Goal: Transaction & Acquisition: Purchase product/service

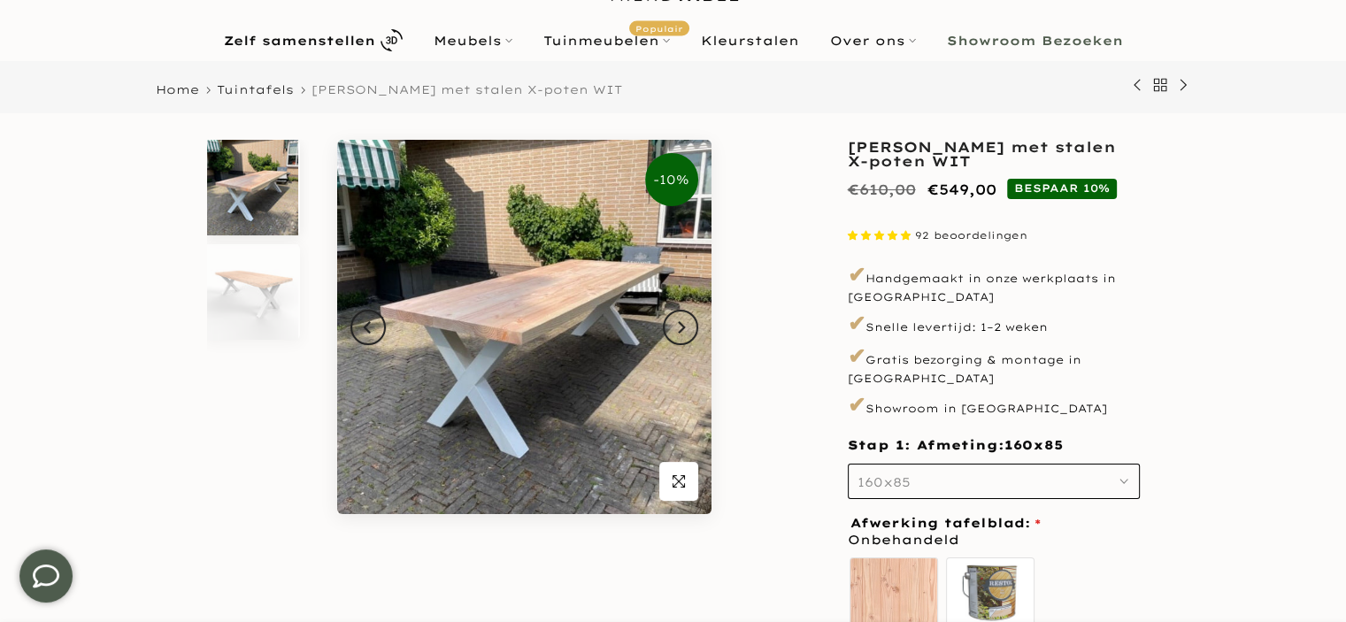
click at [1125, 480] on use "button" at bounding box center [1124, 482] width 7 height 4
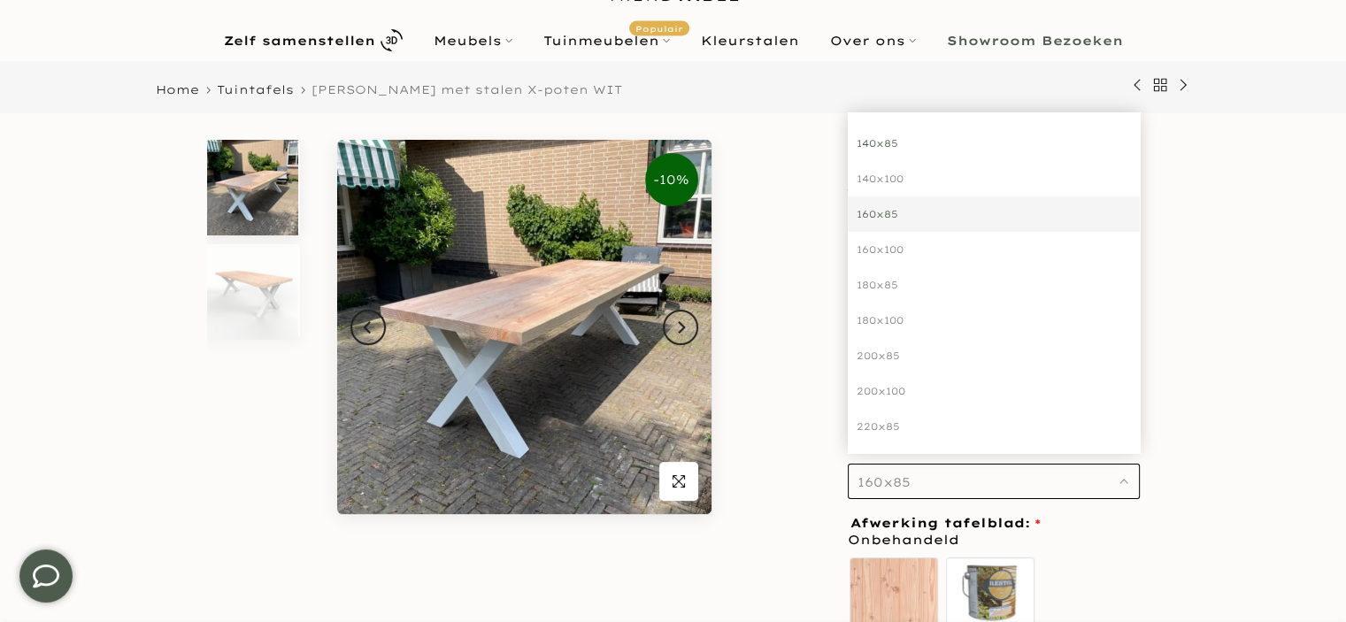
click at [890, 127] on div "140x85" at bounding box center [994, 143] width 292 height 35
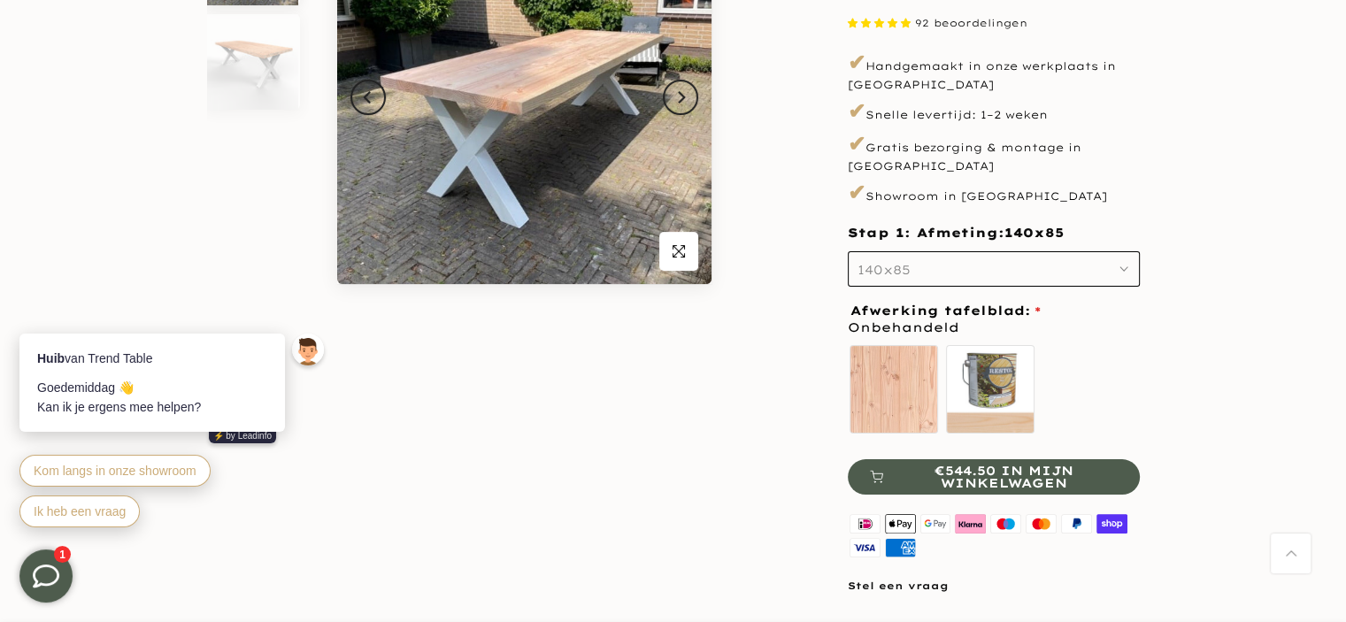
scroll to position [266, 0]
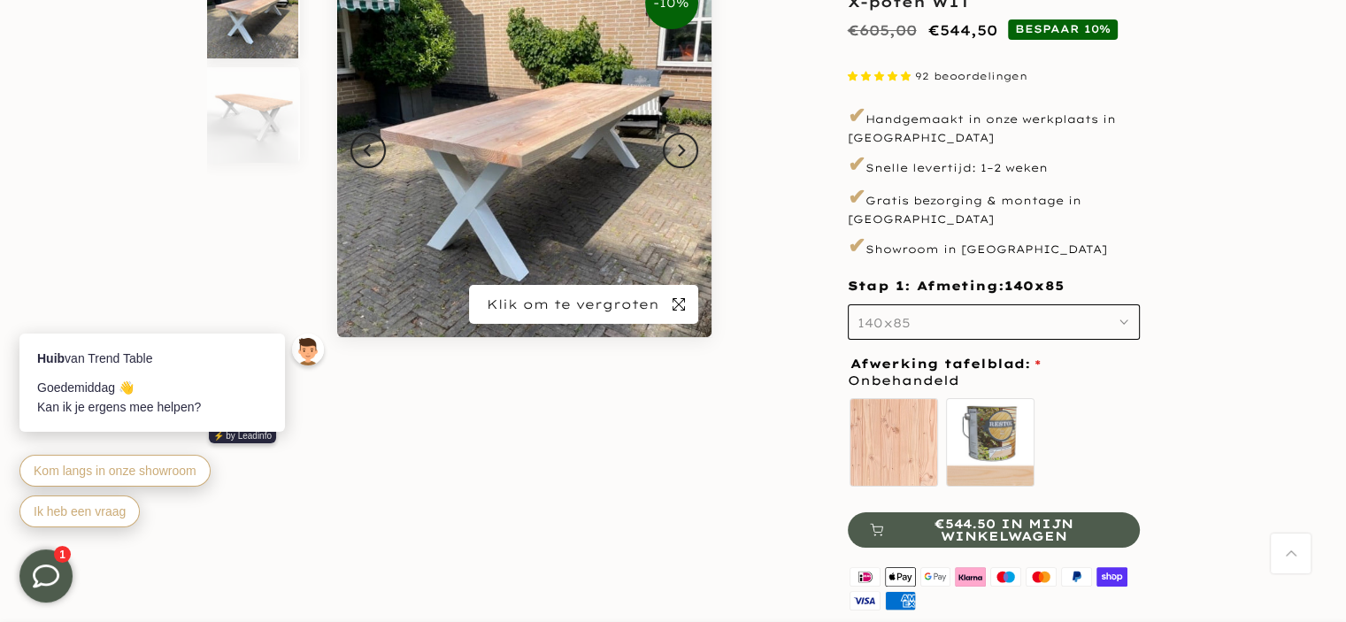
click at [675, 301] on icon "button" at bounding box center [679, 304] width 12 height 12
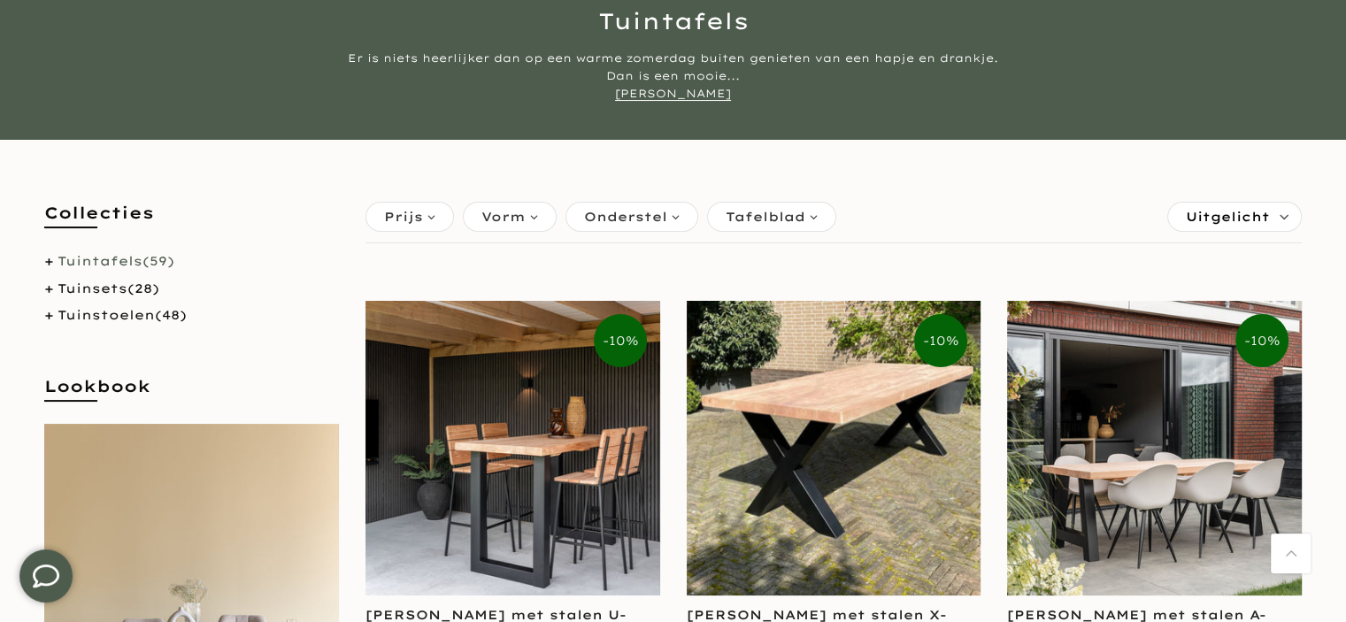
scroll to position [266, 0]
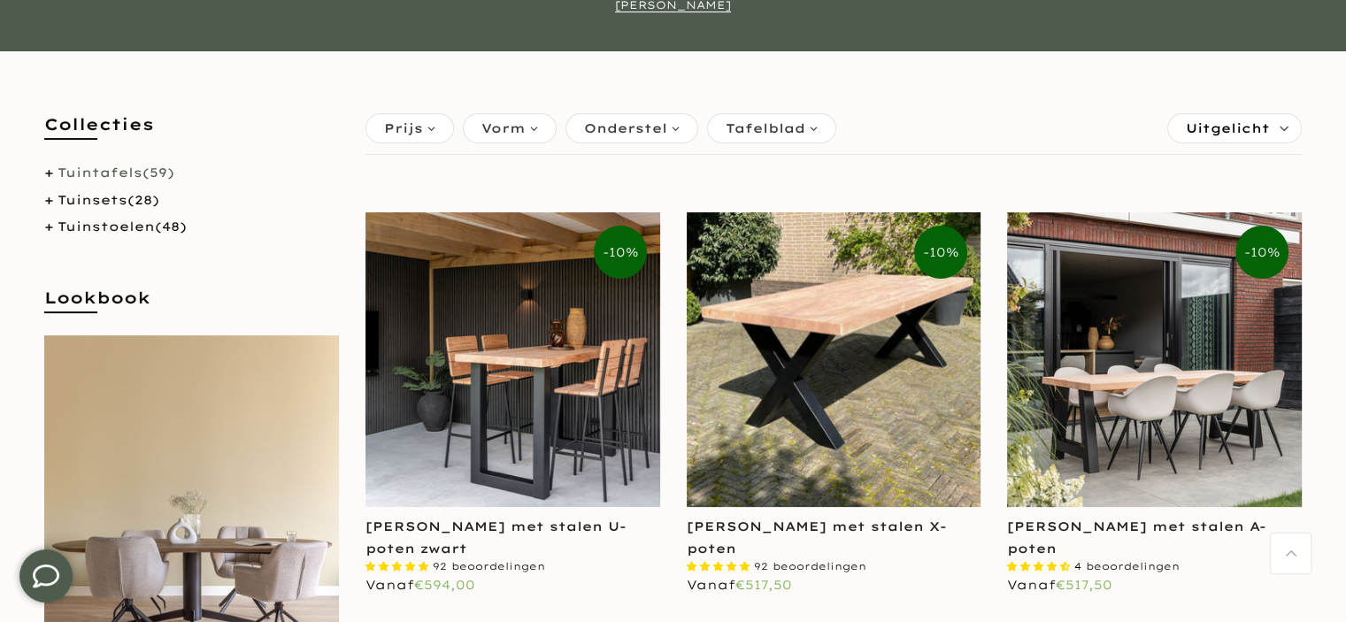
click at [670, 127] on div "Onderstel" at bounding box center [632, 128] width 133 height 30
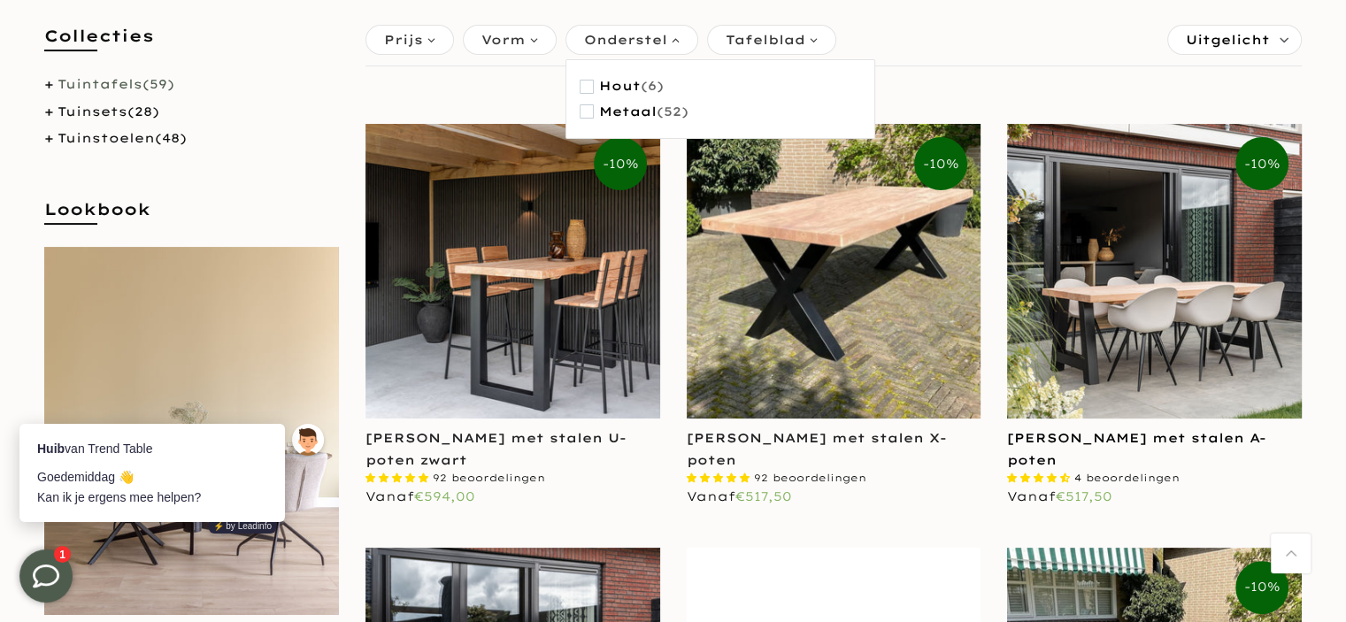
scroll to position [0, 0]
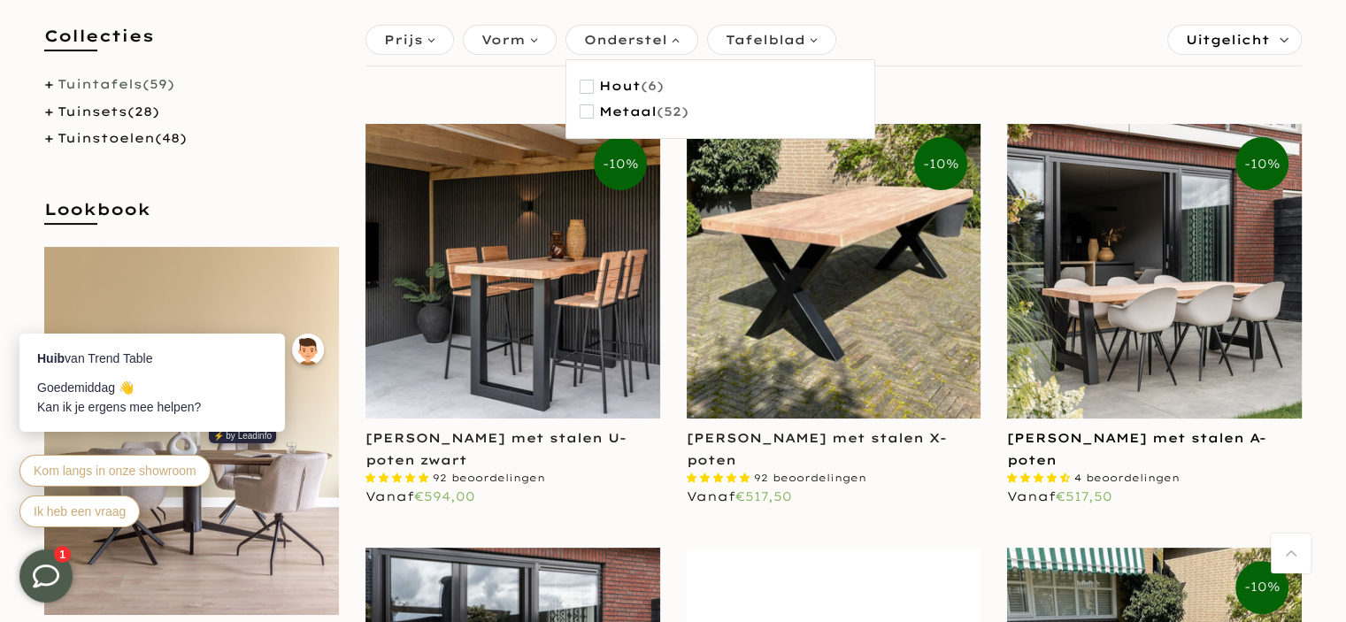
click at [1127, 436] on link "[PERSON_NAME] met stalen A-poten" at bounding box center [1136, 449] width 259 height 38
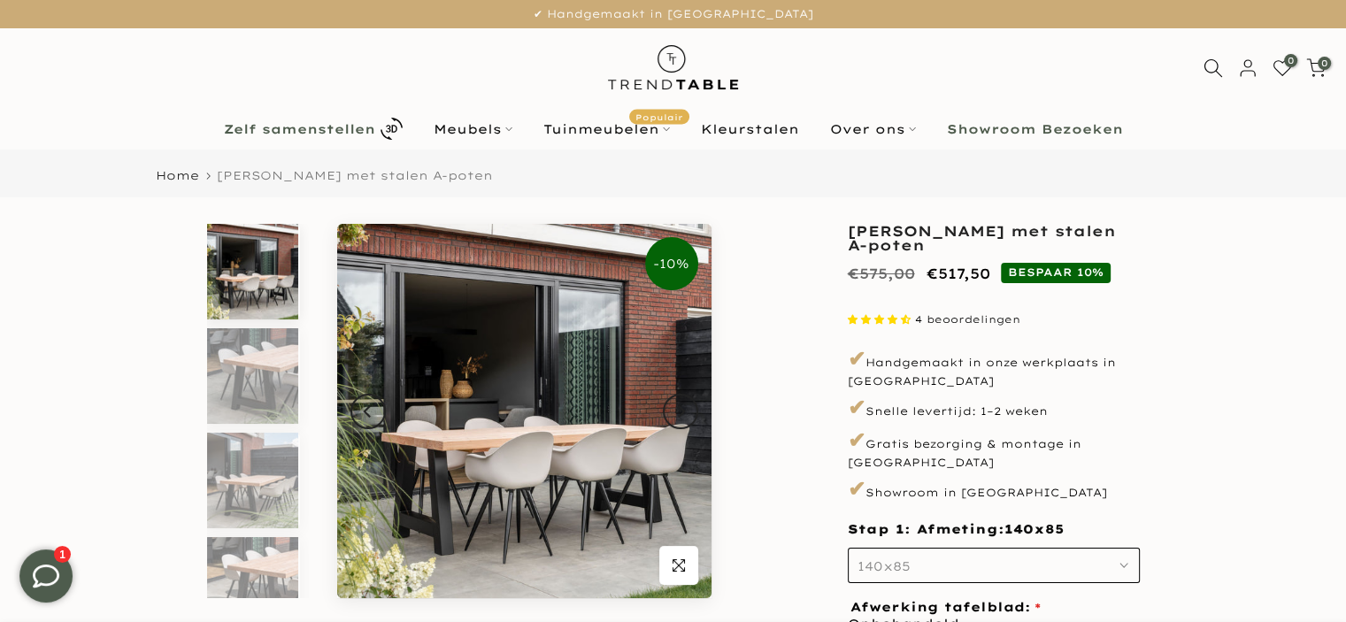
click at [289, 128] on b "Zelf samenstellen" at bounding box center [299, 129] width 151 height 12
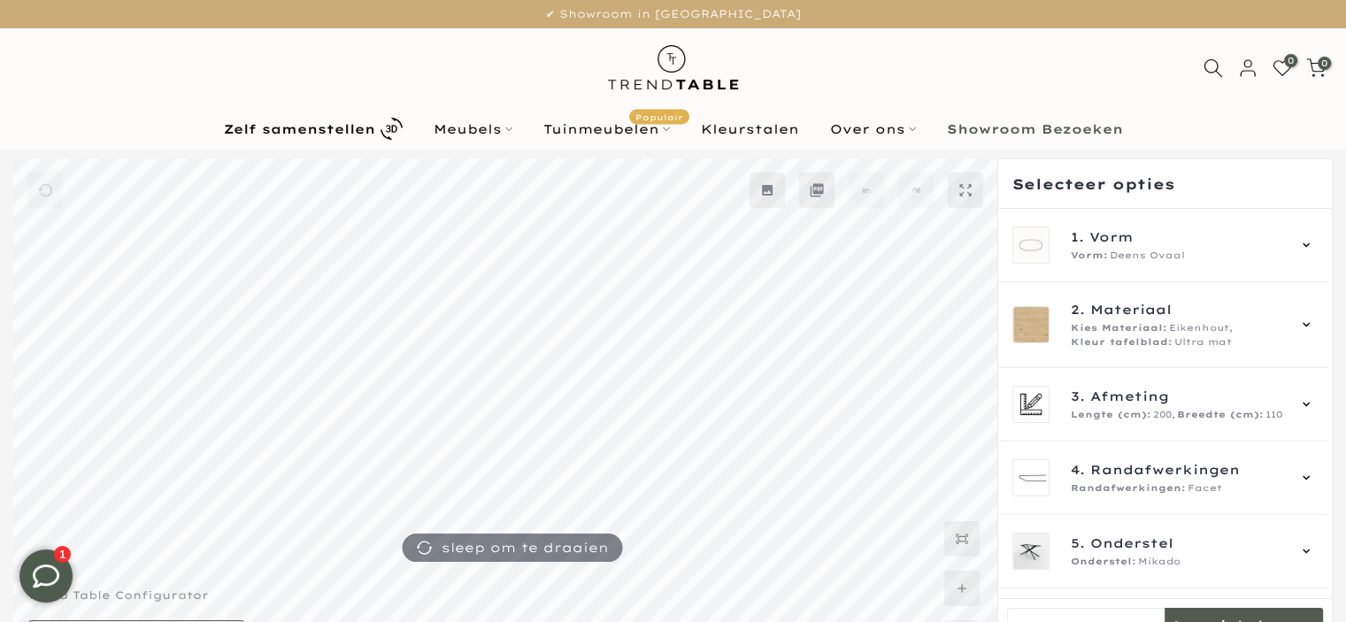
scroll to position [47, 0]
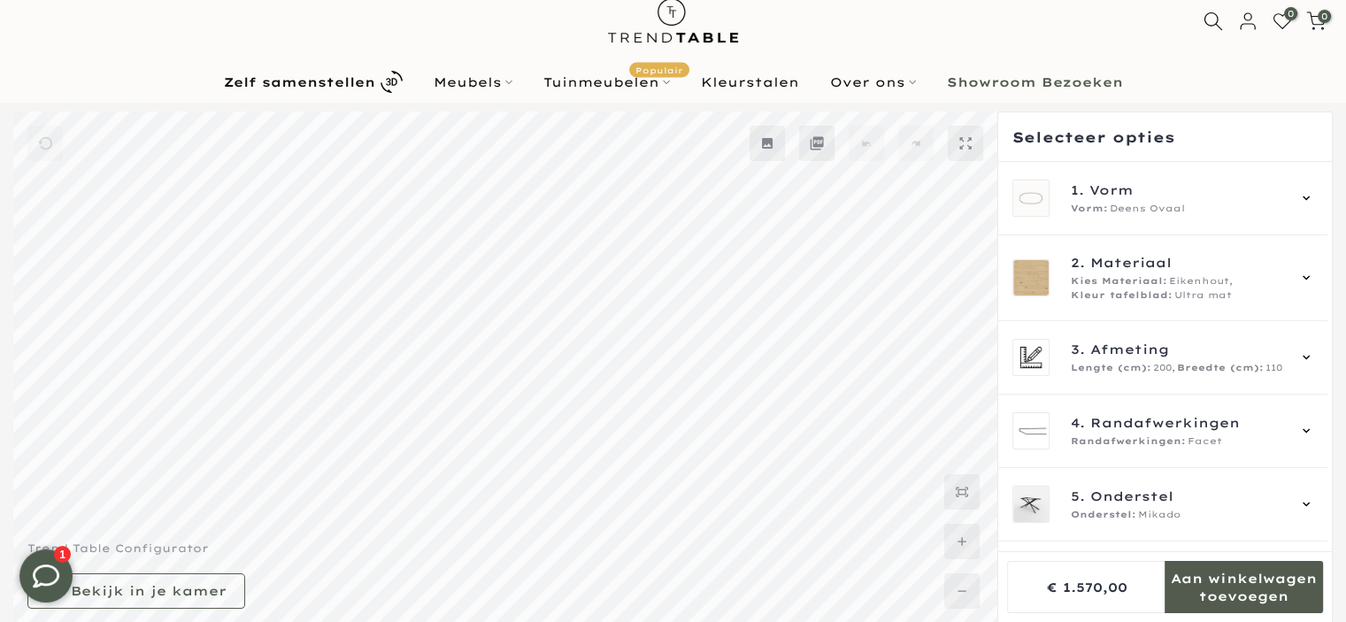
click at [958, 543] on icon at bounding box center [962, 542] width 14 height 14
click at [184, 594] on mmq-formatted-message at bounding box center [149, 591] width 156 height 18
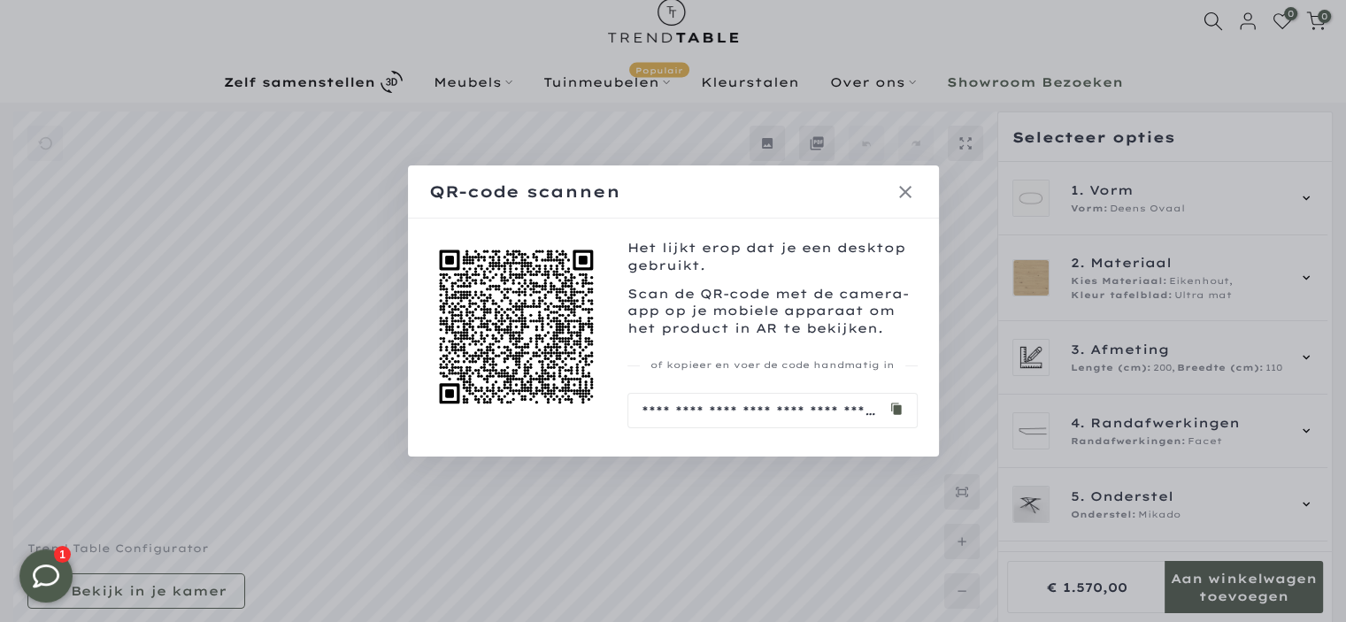
click at [903, 189] on icon at bounding box center [905, 191] width 21 height 21
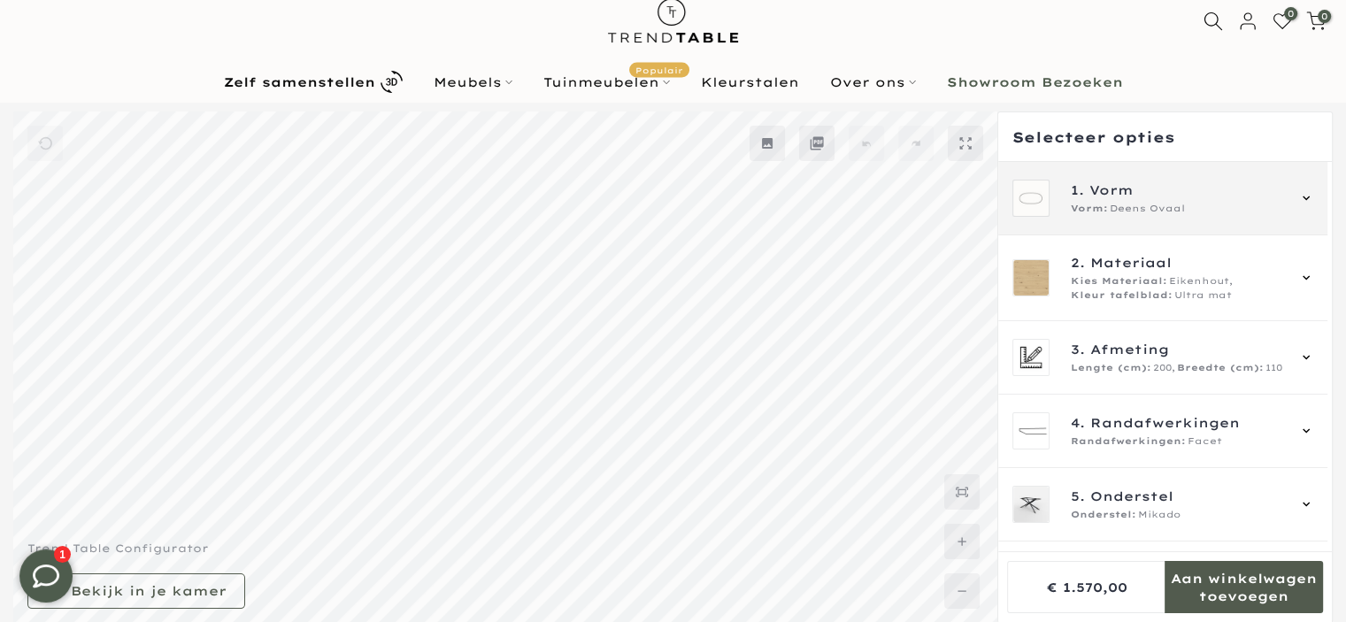
click at [1306, 193] on icon at bounding box center [1306, 198] width 14 height 14
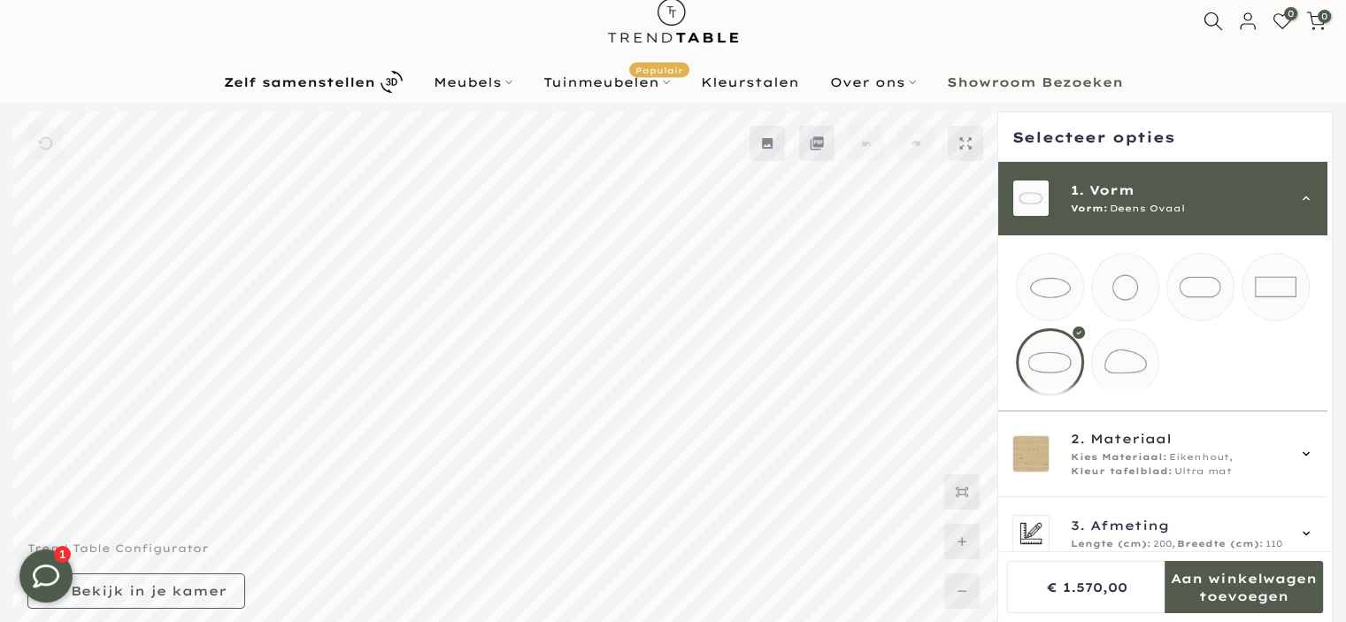
click at [1276, 280] on mmq-loader at bounding box center [1276, 287] width 66 height 66
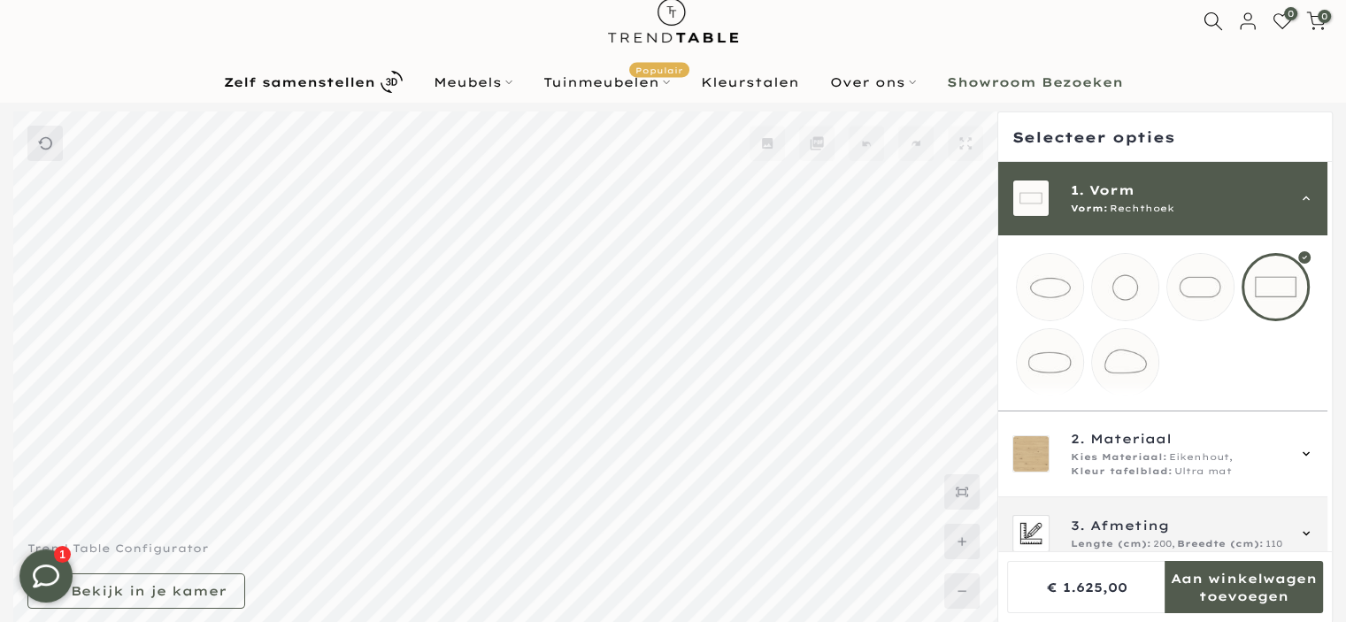
scroll to position [177, 0]
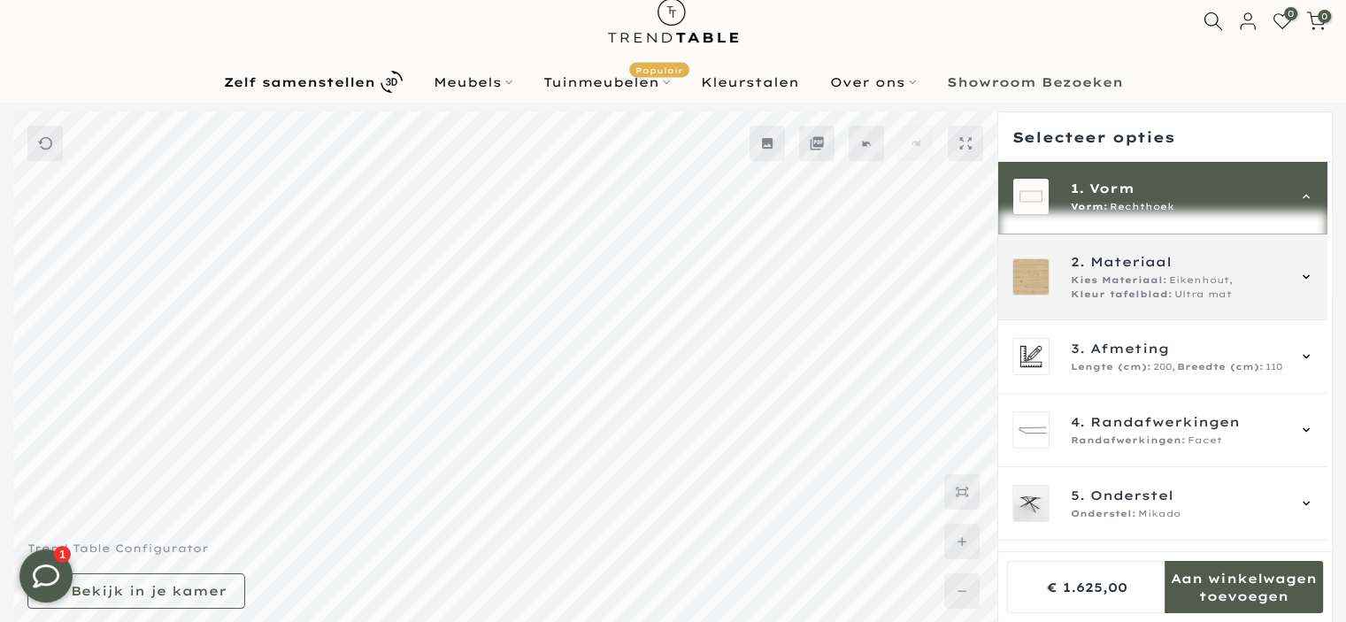
click at [1306, 280] on icon at bounding box center [1306, 277] width 7 height 4
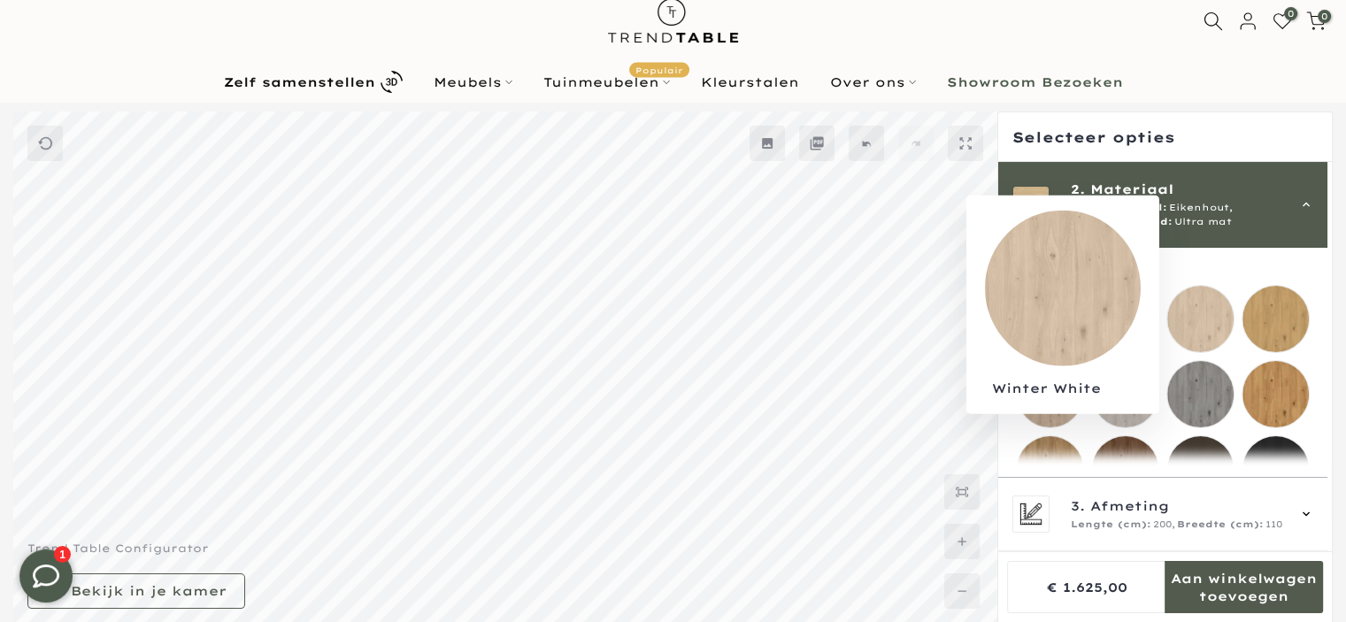
scroll to position [281, 0]
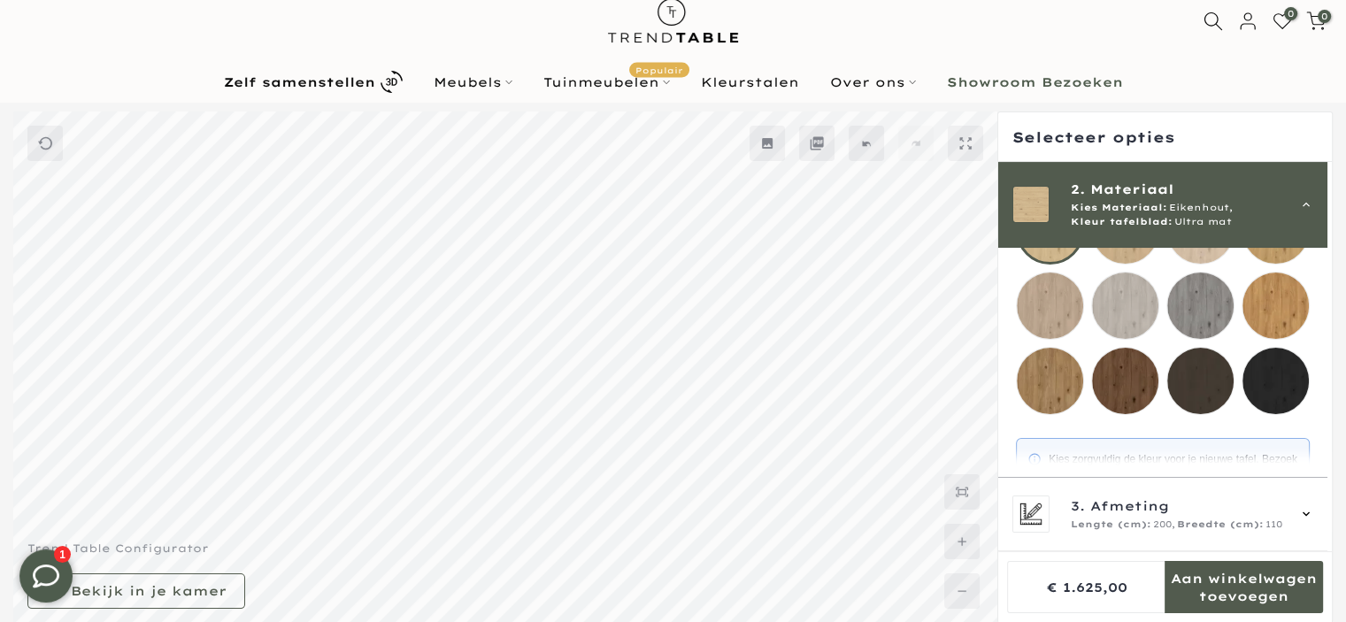
click at [1265, 306] on mmq-loader at bounding box center [1276, 306] width 66 height 66
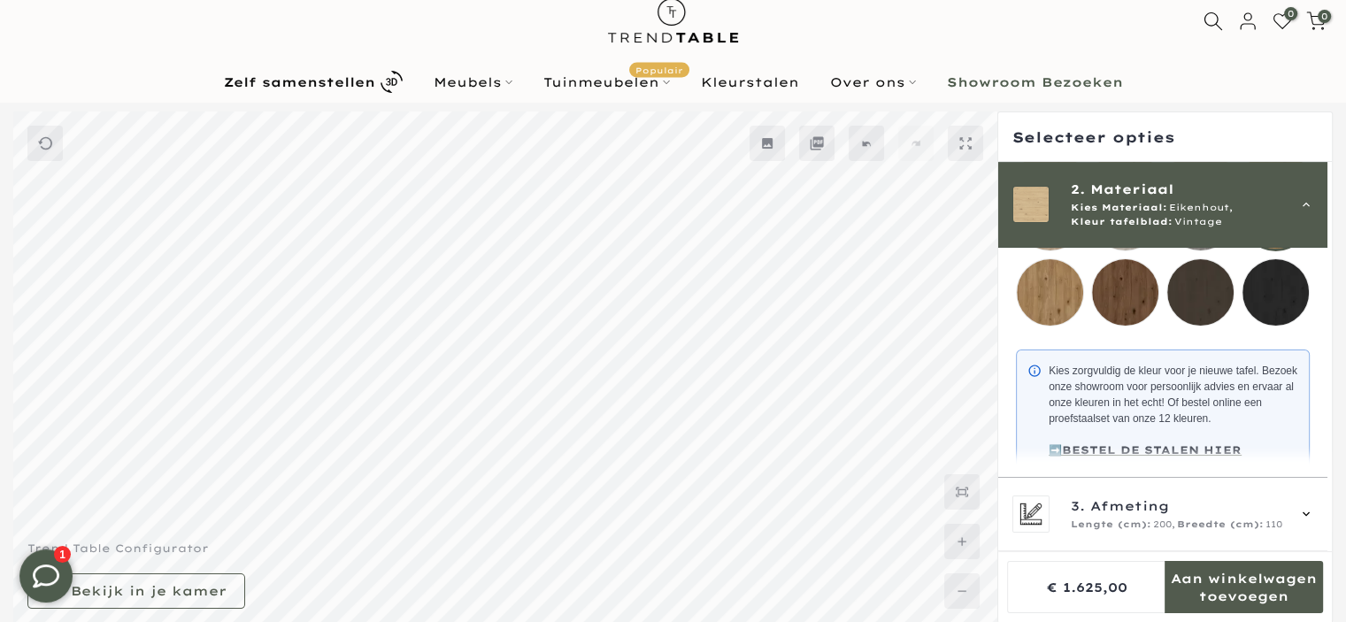
scroll to position [546, 0]
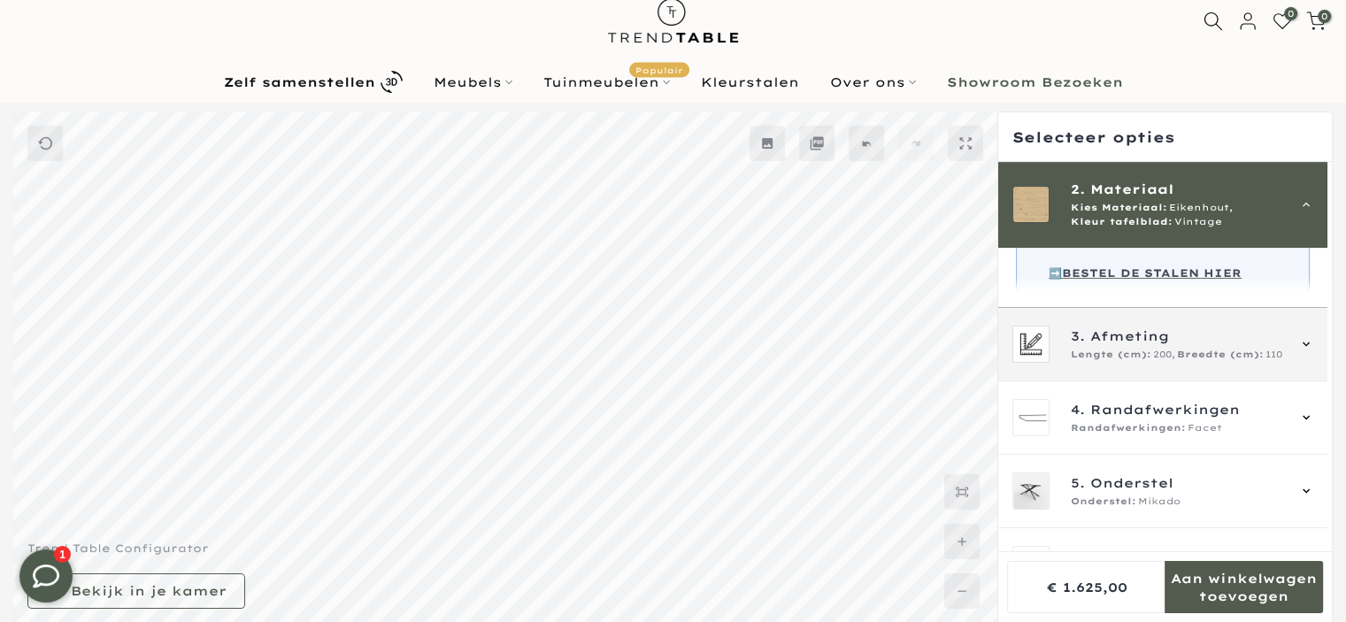
click at [1180, 362] on span "Breedte (cm):" at bounding box center [1220, 355] width 87 height 14
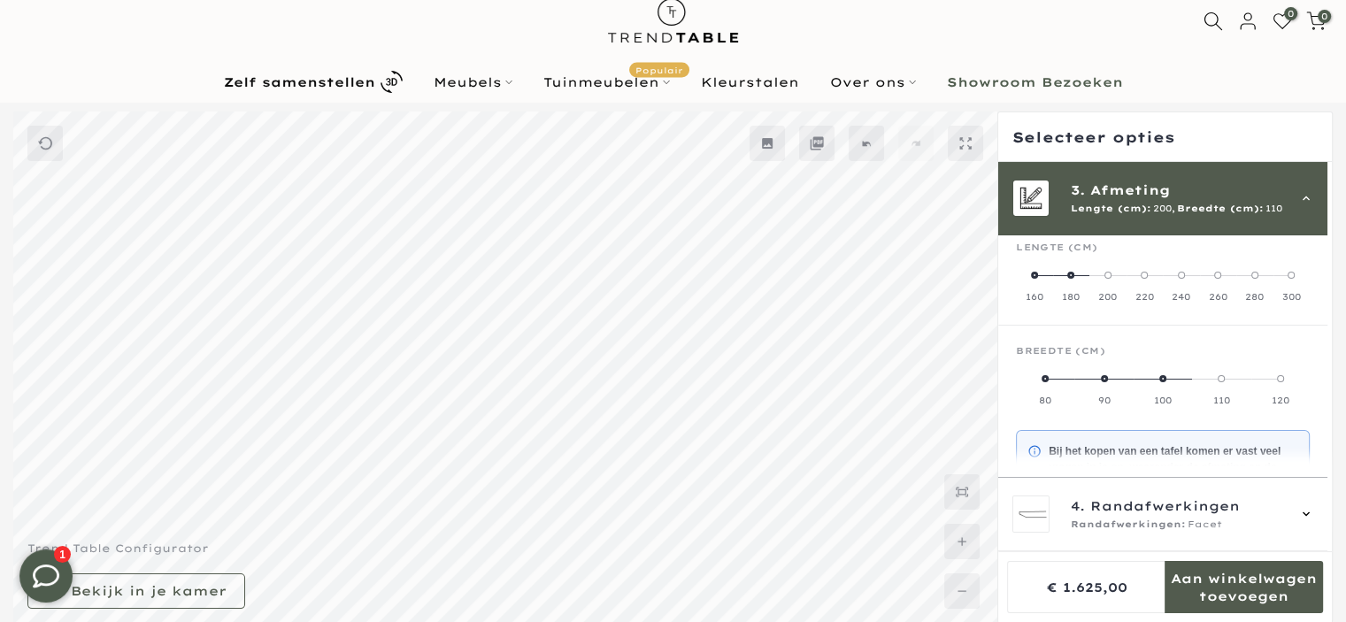
scroll to position [159, 0]
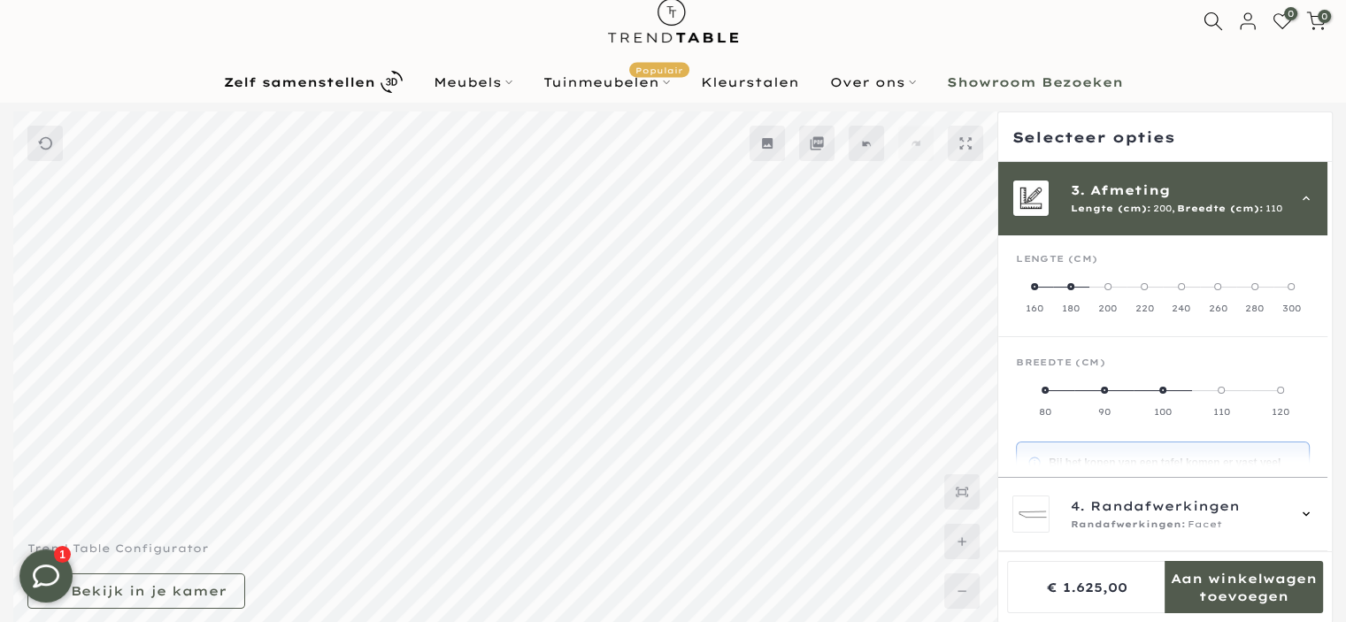
drag, startPoint x: 1110, startPoint y: 284, endPoint x: 1012, endPoint y: 281, distance: 98.3
click at [1012, 281] on mmq-components-mapper at bounding box center [1162, 286] width 329 height 102
drag, startPoint x: 1218, startPoint y: 383, endPoint x: 1034, endPoint y: 382, distance: 184.1
click at [1034, 383] on mmq-radio-scale at bounding box center [1163, 400] width 294 height 35
click at [1023, 281] on label "160" at bounding box center [1034, 297] width 37 height 35
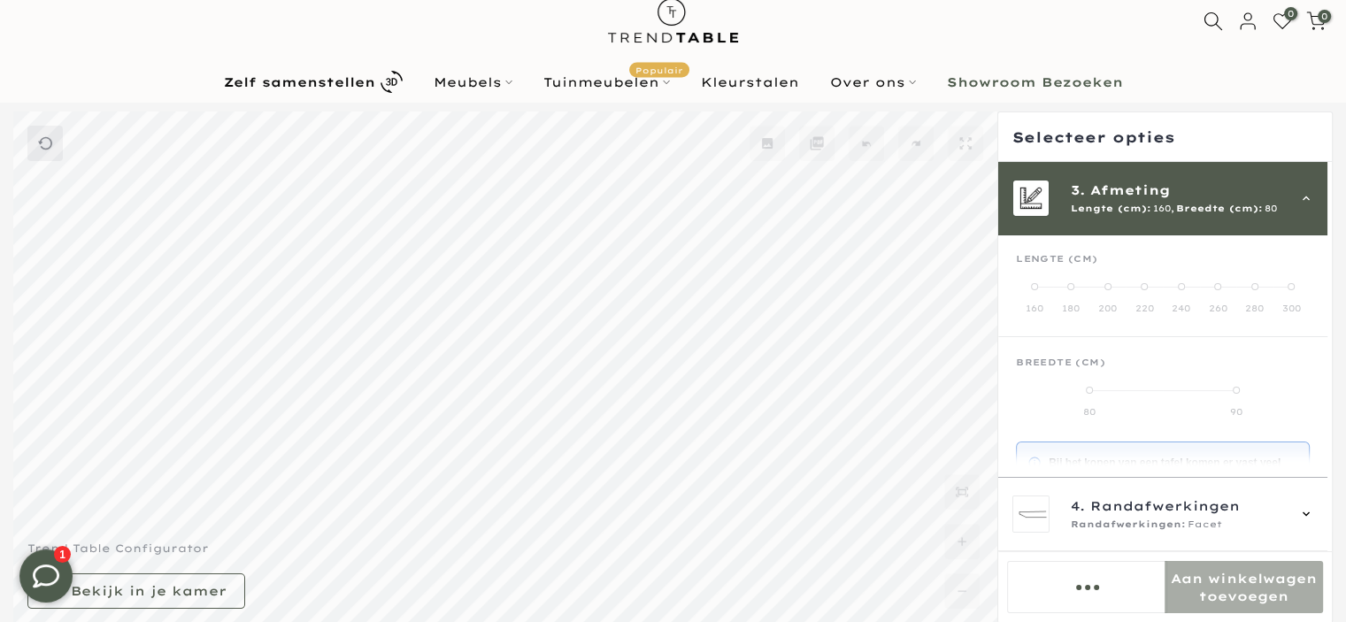
click at [1023, 281] on label "160" at bounding box center [1034, 297] width 37 height 35
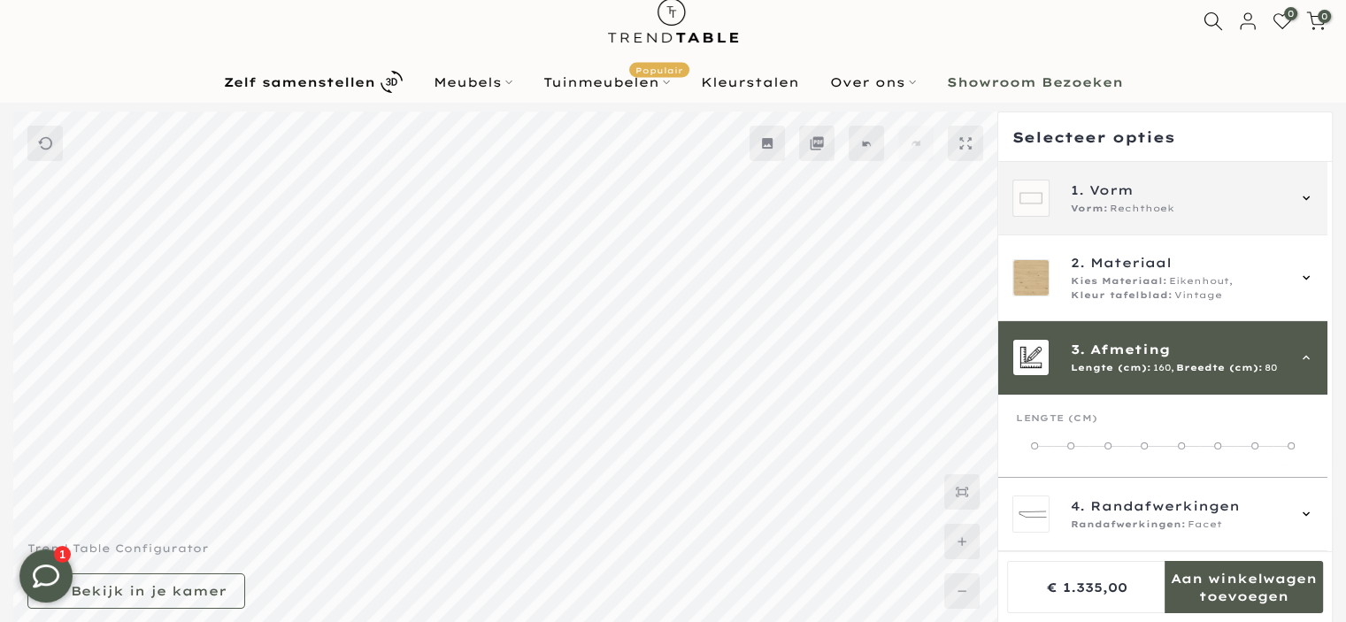
click at [1122, 197] on span "Vorm" at bounding box center [1112, 190] width 44 height 19
